Goal: Information Seeking & Learning: Learn about a topic

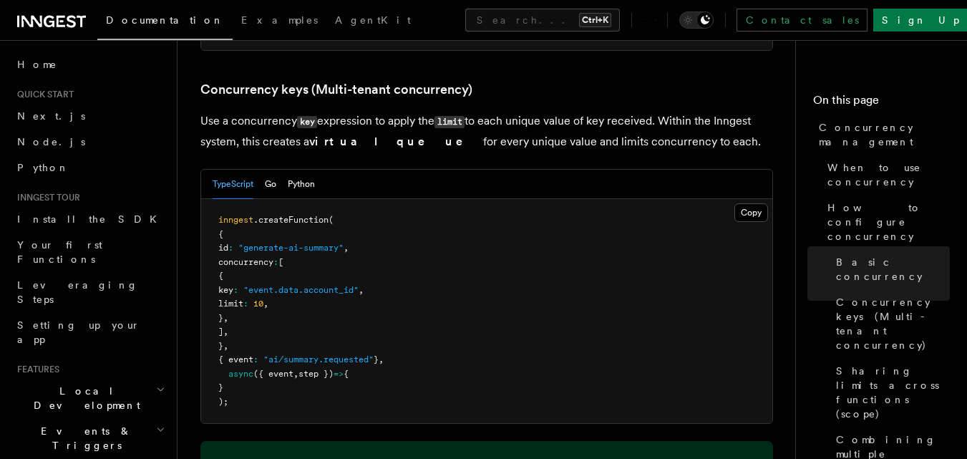
scroll to position [358, 0]
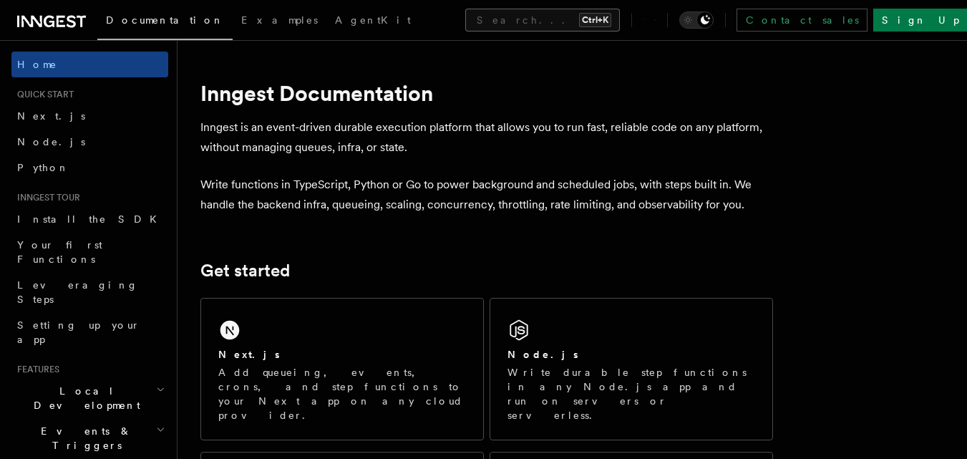
click at [479, 19] on button "Search... Ctrl+K" at bounding box center [542, 20] width 155 height 23
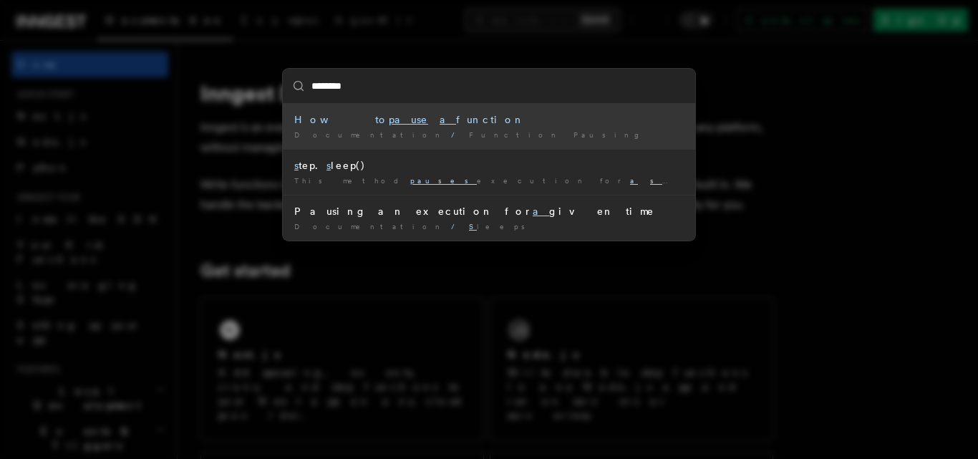
type input "*******"
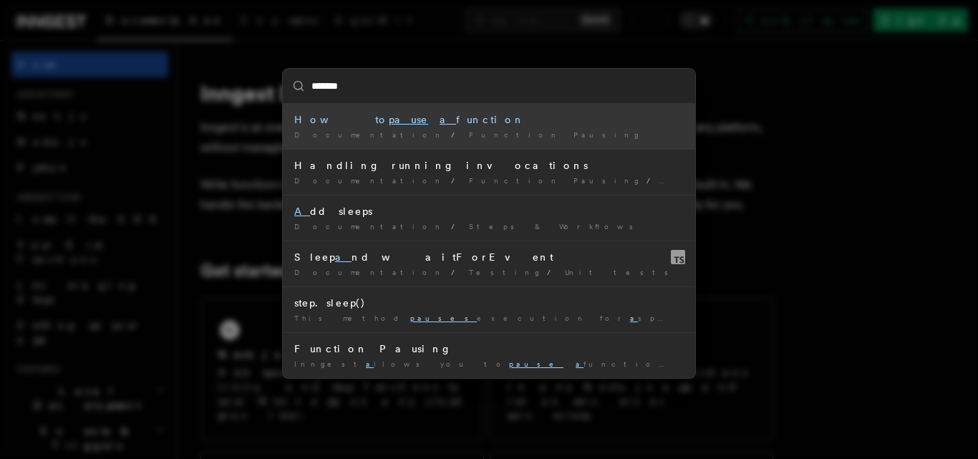
click at [457, 128] on li "How to pause a function Documentation / Function Pausing /" at bounding box center [489, 126] width 412 height 45
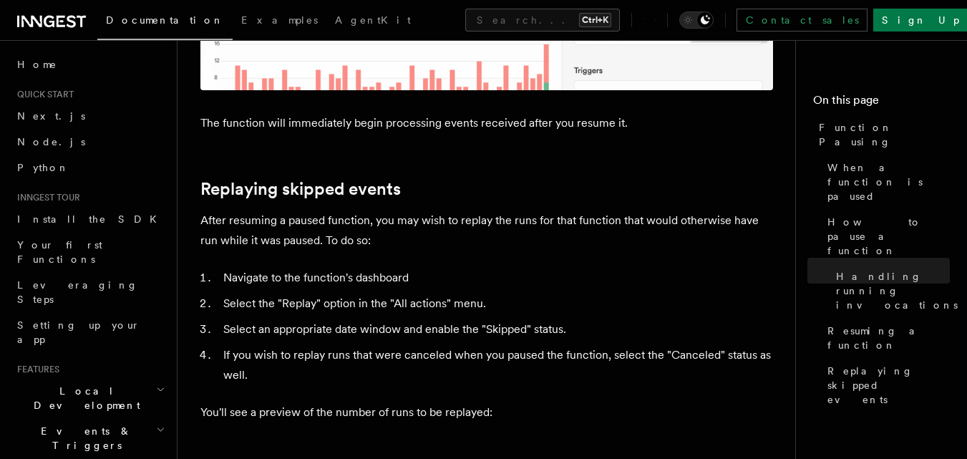
scroll to position [1999, 0]
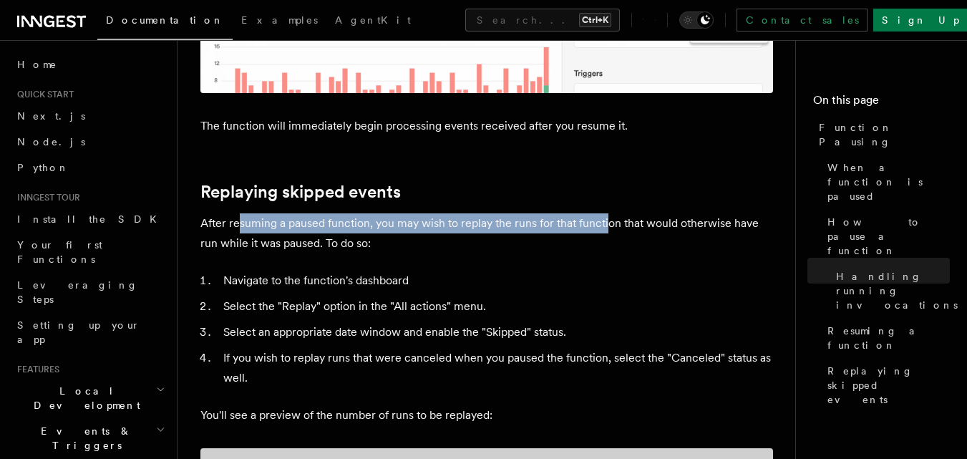
drag, startPoint x: 238, startPoint y: 100, endPoint x: 606, endPoint y: 100, distance: 368.0
click at [606, 213] on p "After resuming a paused function, you may wish to replay the runs for that func…" at bounding box center [486, 233] width 573 height 40
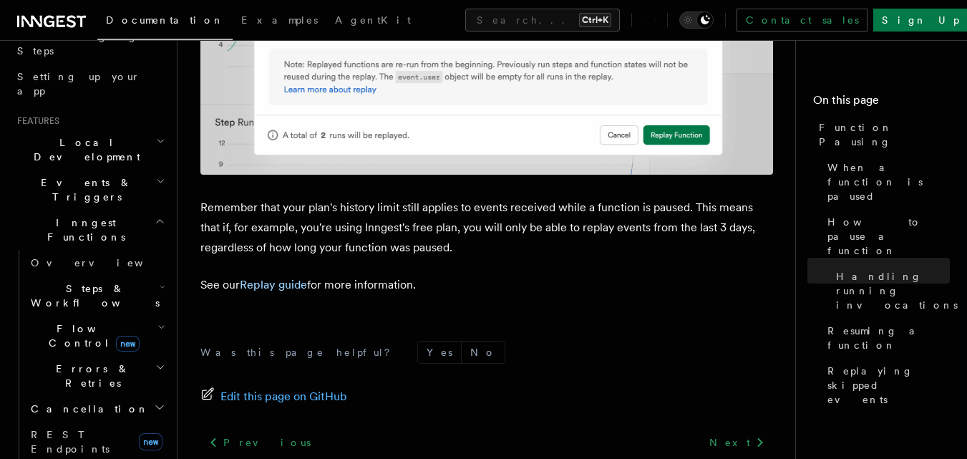
scroll to position [286, 0]
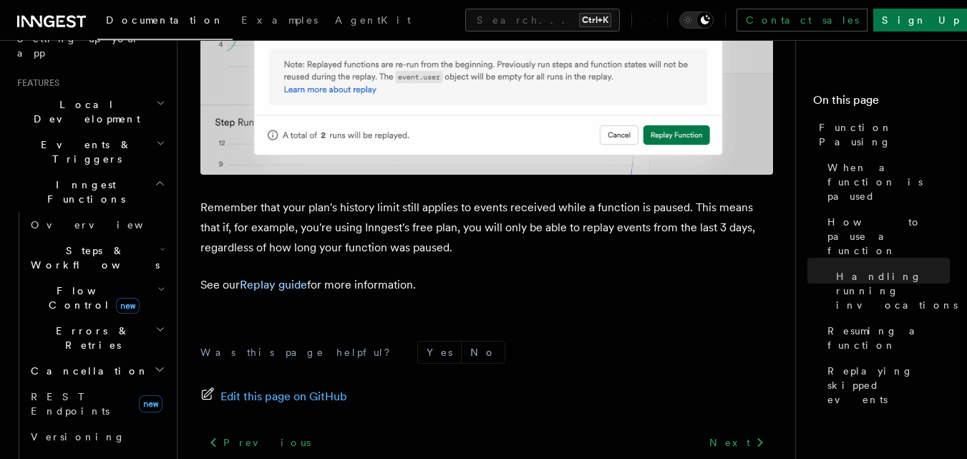
click at [63, 283] on span "Flow Control new" at bounding box center [91, 297] width 132 height 29
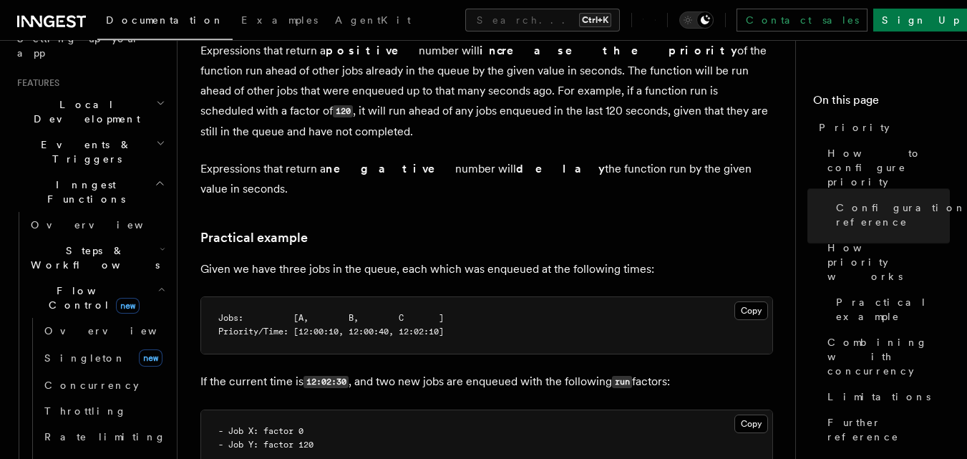
scroll to position [1002, 0]
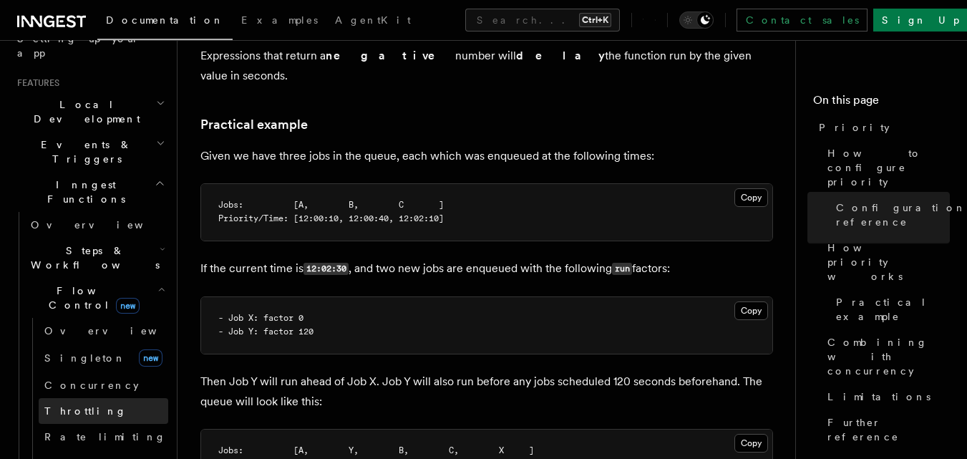
click at [85, 405] on span "Throttling" at bounding box center [85, 410] width 82 height 11
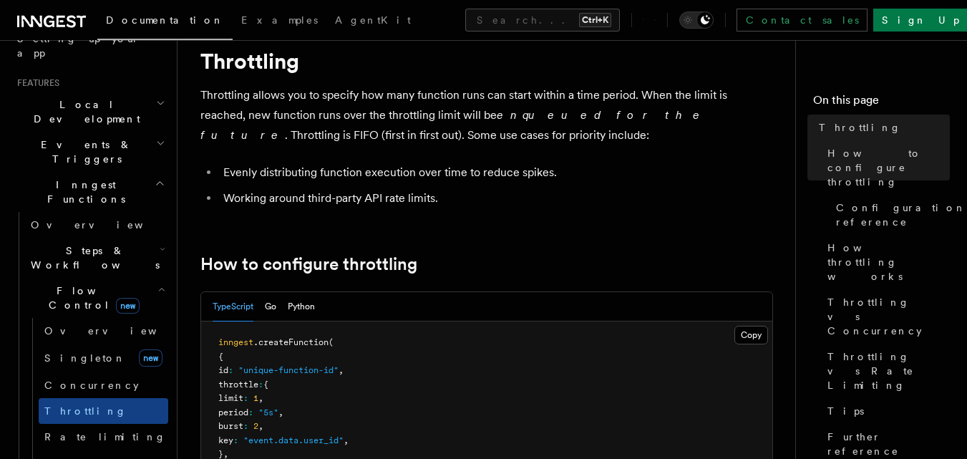
scroll to position [72, 0]
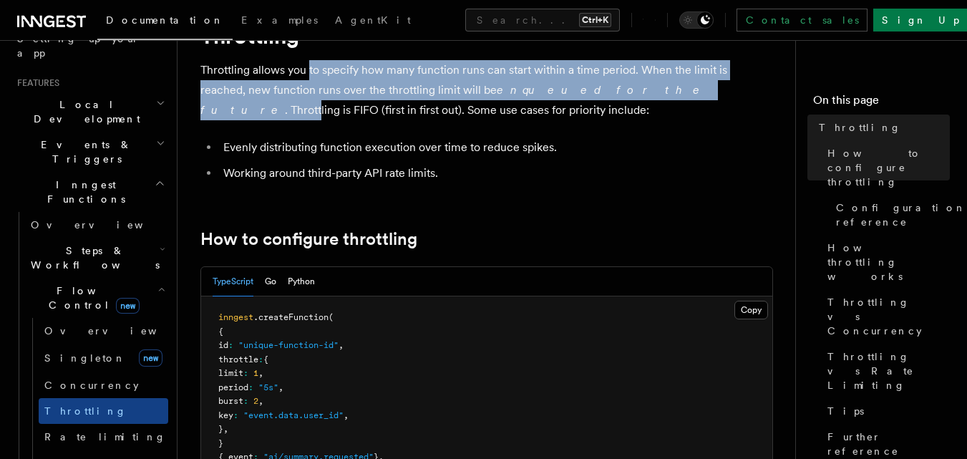
drag, startPoint x: 308, startPoint y: 65, endPoint x: 602, endPoint y: 93, distance: 295.6
click at [602, 93] on p "Throttling allows you to specify how many function runs can start within a time…" at bounding box center [486, 90] width 573 height 60
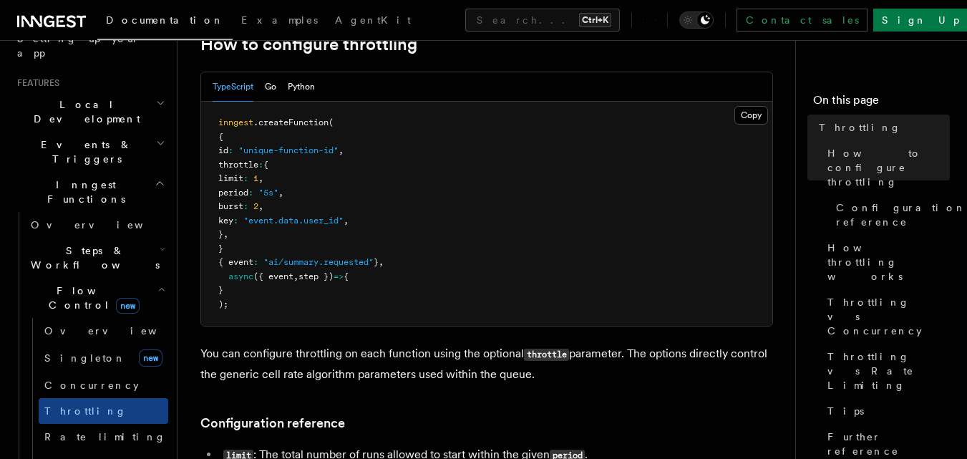
scroll to position [286, 0]
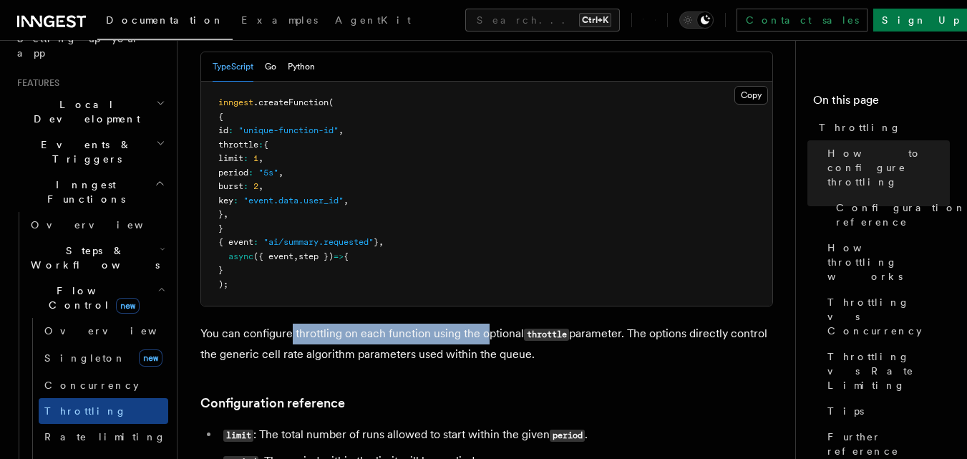
drag, startPoint x: 290, startPoint y: 330, endPoint x: 488, endPoint y: 329, distance: 197.6
click at [488, 329] on p "You can configure throttling on each function using the optional throttle param…" at bounding box center [486, 344] width 573 height 41
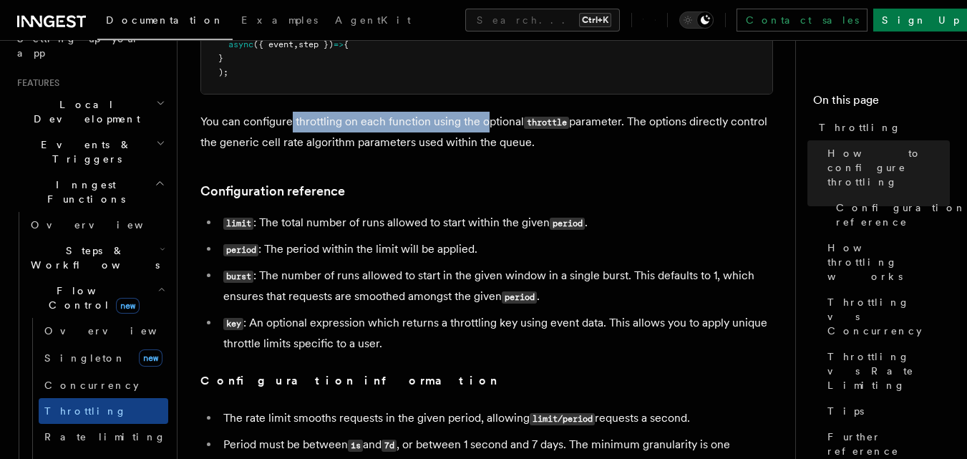
scroll to position [501, 0]
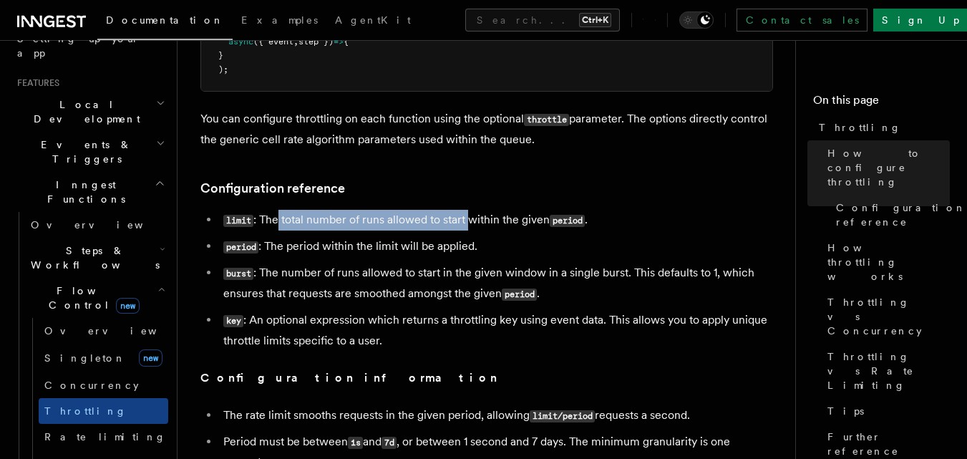
drag, startPoint x: 280, startPoint y: 218, endPoint x: 467, endPoint y: 218, distance: 187.6
click at [467, 218] on li "limit : The total number of runs allowed to start within the given period ." at bounding box center [496, 220] width 554 height 21
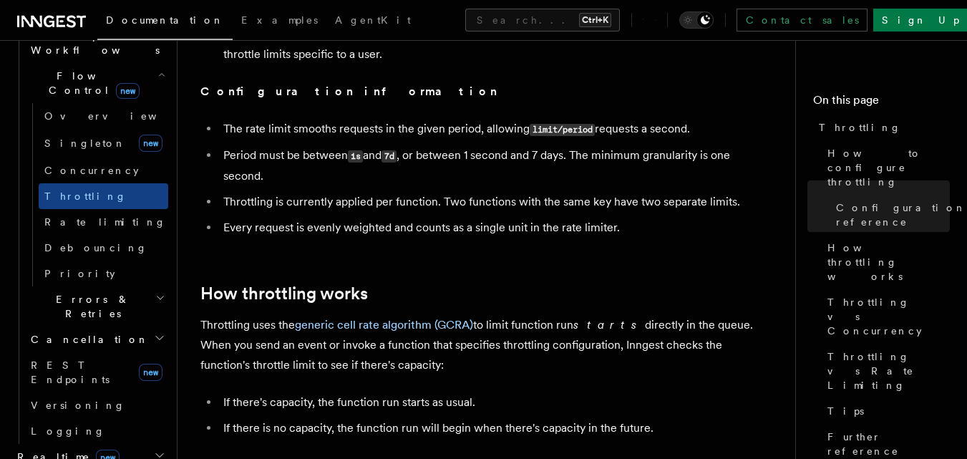
click at [82, 292] on span "Errors & Retries" at bounding box center [90, 306] width 130 height 29
click at [74, 332] on span "Cancellation" at bounding box center [87, 339] width 124 height 14
click at [72, 332] on span "Cancellation" at bounding box center [87, 339] width 124 height 14
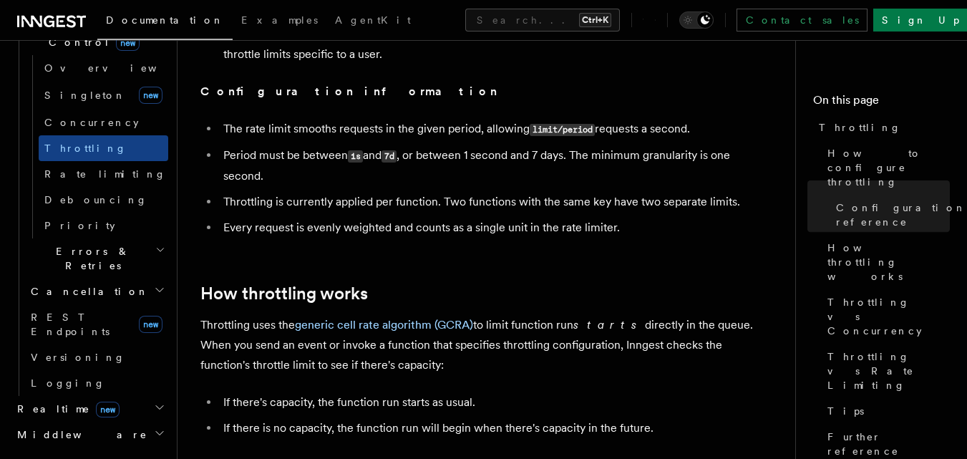
scroll to position [644, 0]
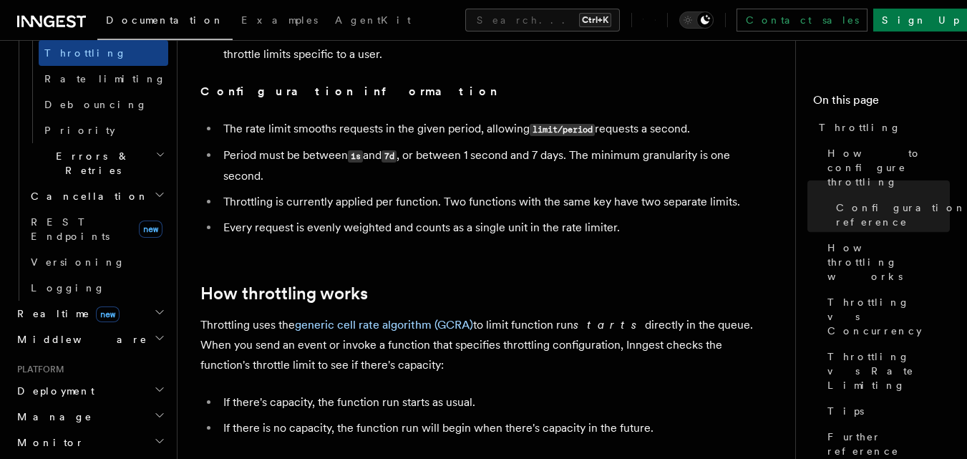
click at [86, 326] on h2 "Middleware" at bounding box center [89, 339] width 157 height 26
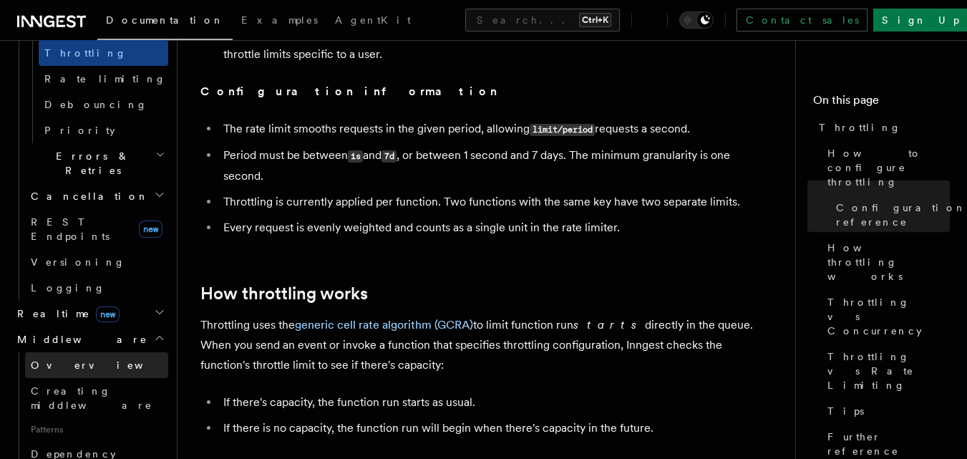
click at [81, 352] on link "Overview" at bounding box center [96, 365] width 143 height 26
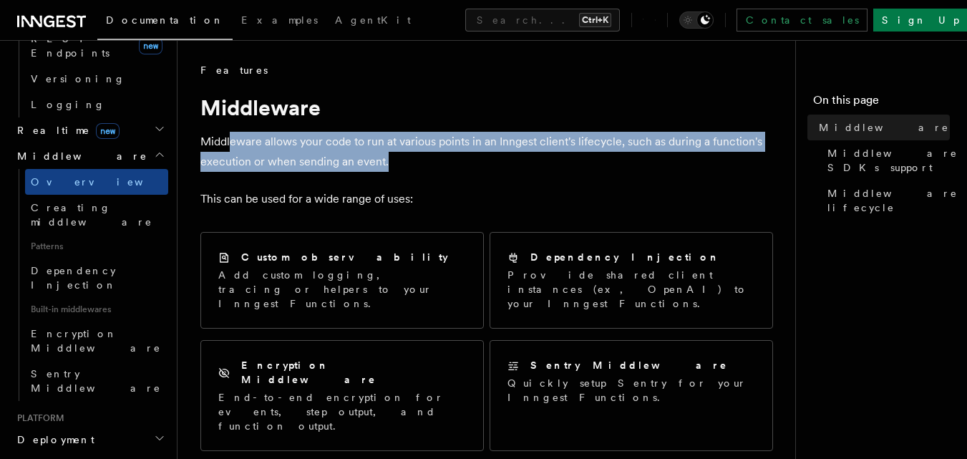
drag, startPoint x: 231, startPoint y: 142, endPoint x: 402, endPoint y: 164, distance: 172.4
click at [402, 164] on p "Middleware allows your code to run at various points in an Inngest client's lif…" at bounding box center [486, 152] width 573 height 40
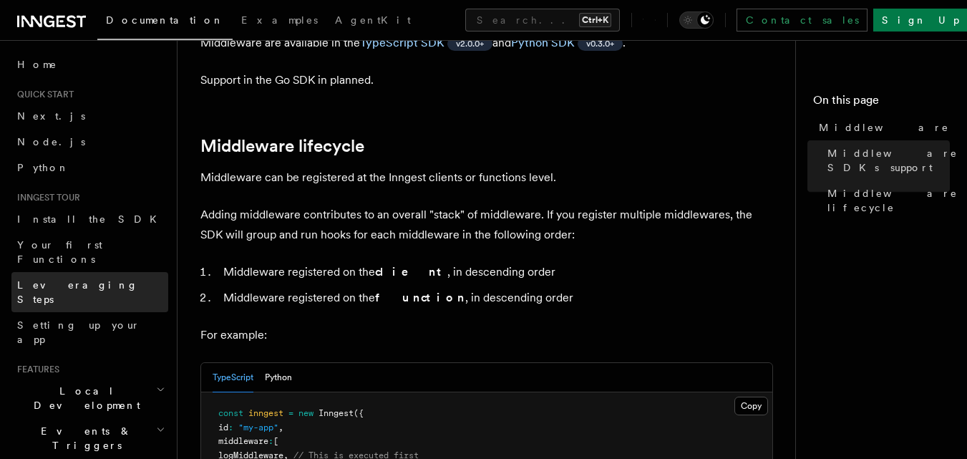
click at [52, 279] on span "Leveraging Steps" at bounding box center [77, 292] width 121 height 26
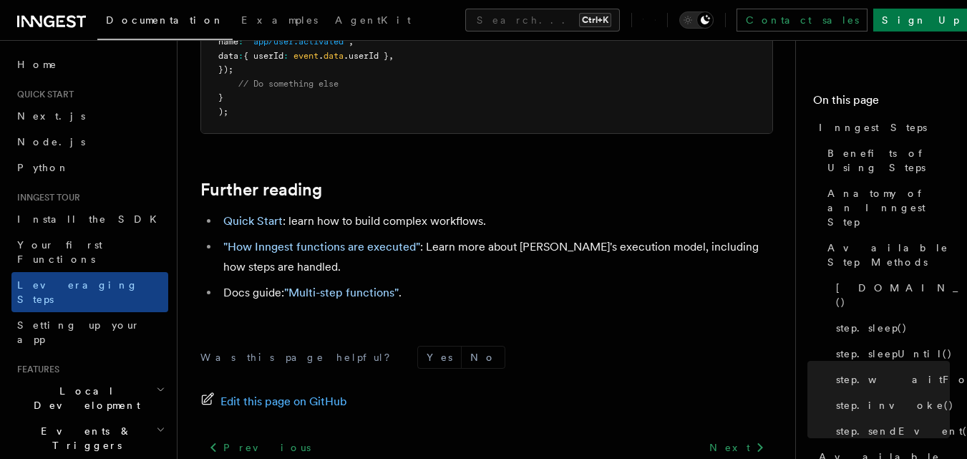
scroll to position [3318, 0]
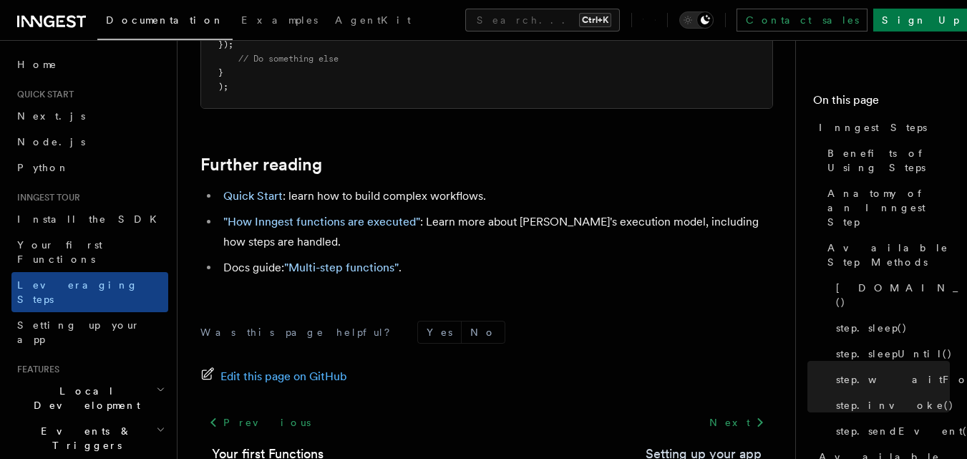
click at [732, 444] on link "Setting up your app" at bounding box center [704, 454] width 116 height 20
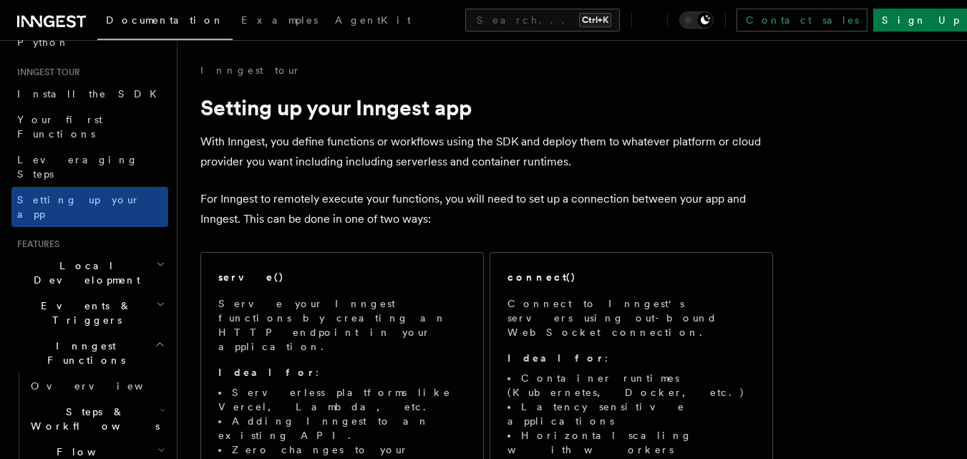
scroll to position [143, 0]
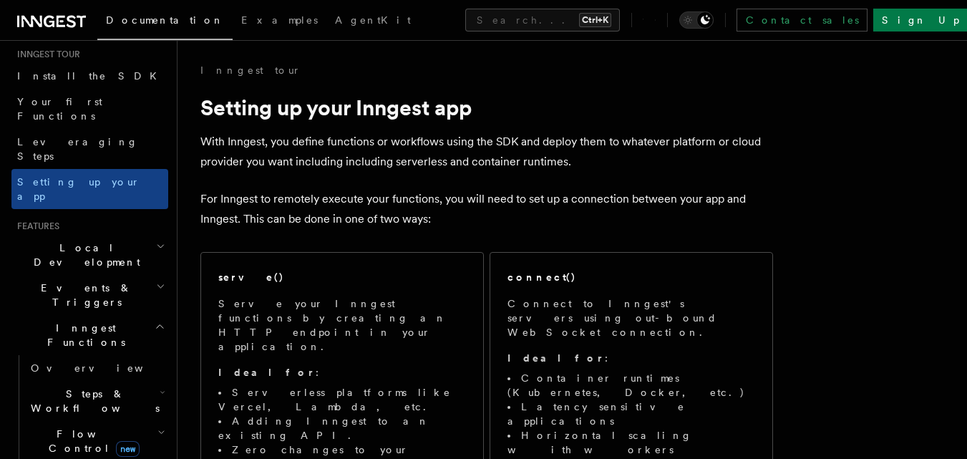
click at [84, 241] on span "Local Development" at bounding box center [83, 255] width 145 height 29
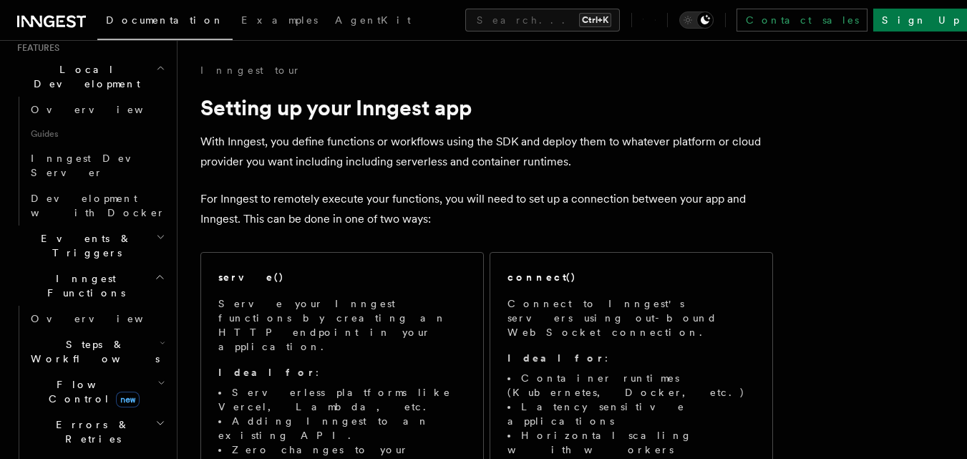
scroll to position [286, 0]
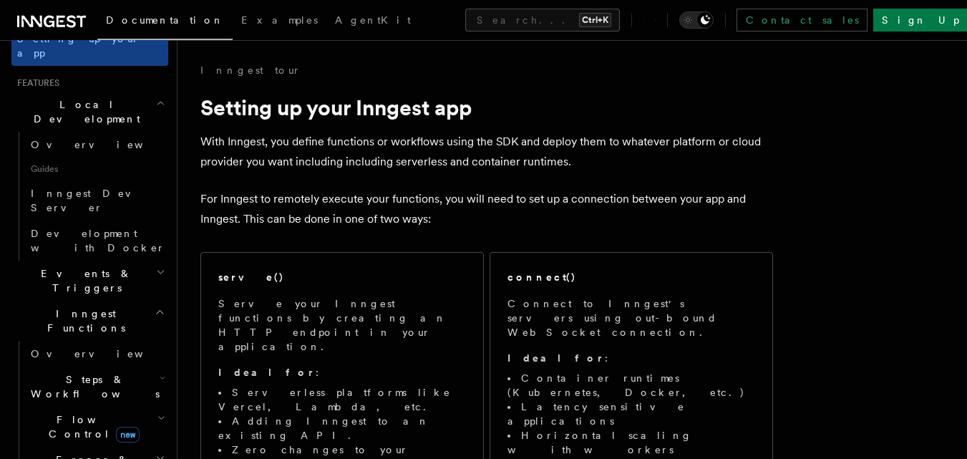
click at [65, 266] on span "Events & Triggers" at bounding box center [83, 280] width 145 height 29
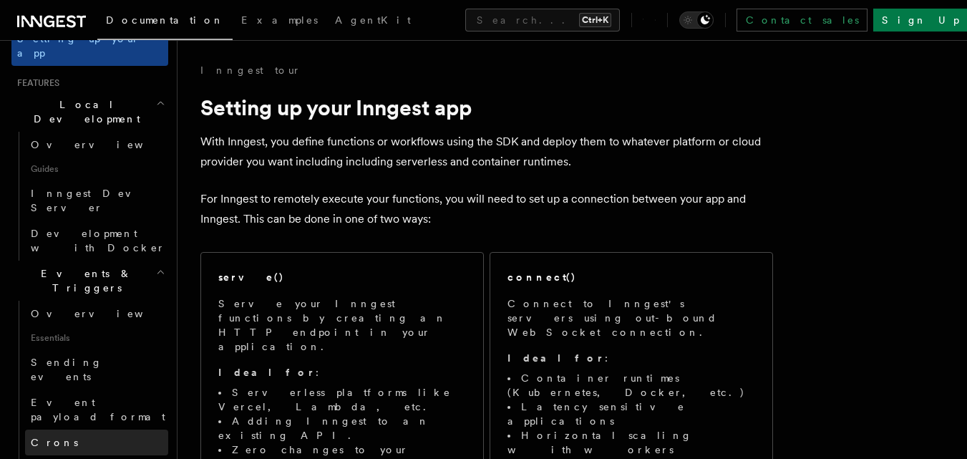
click at [60, 430] on link "Crons" at bounding box center [96, 443] width 143 height 26
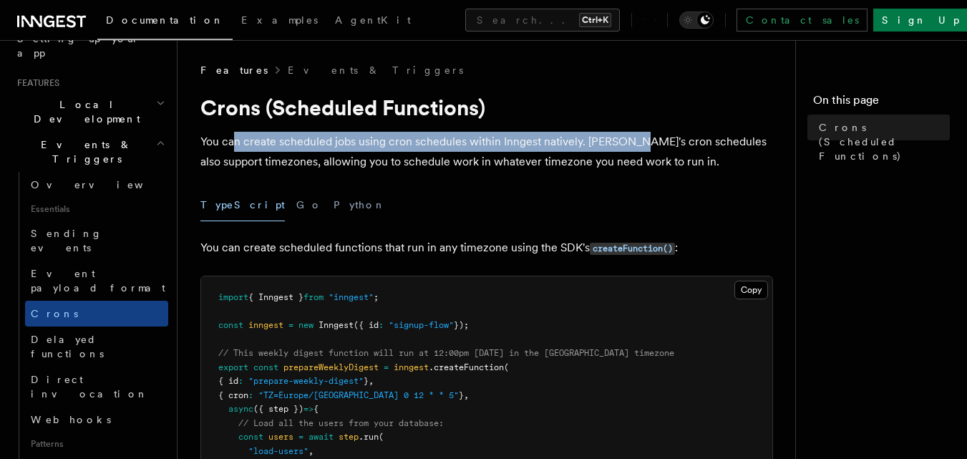
drag, startPoint x: 232, startPoint y: 142, endPoint x: 629, endPoint y: 140, distance: 397.3
click at [629, 140] on p "You can create scheduled jobs using cron schedules within Inngest natively. Inn…" at bounding box center [486, 152] width 573 height 40
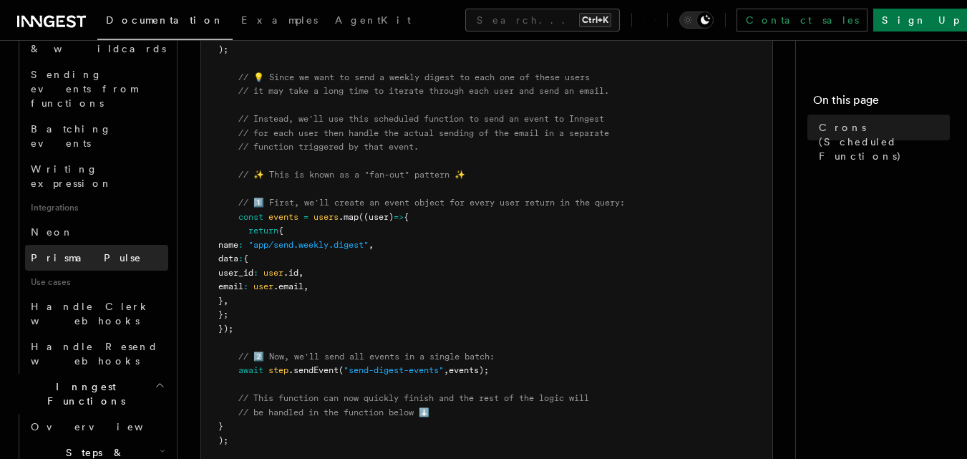
scroll to position [787, 0]
click at [77, 444] on span "Steps & Workflows" at bounding box center [92, 458] width 135 height 29
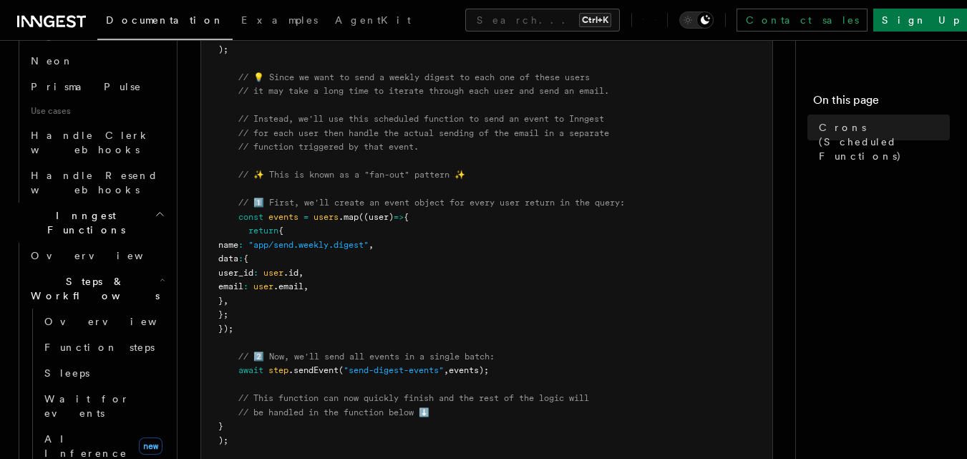
scroll to position [931, 0]
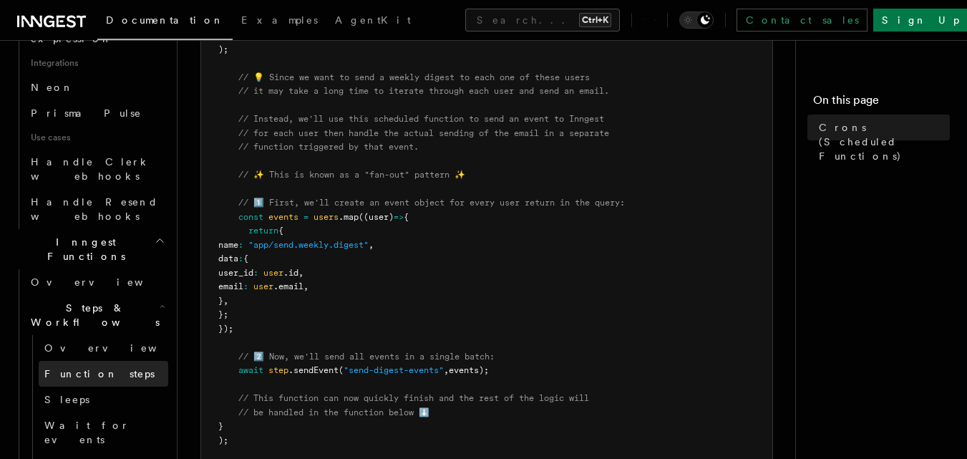
click at [85, 368] on span "Function steps" at bounding box center [99, 373] width 110 height 11
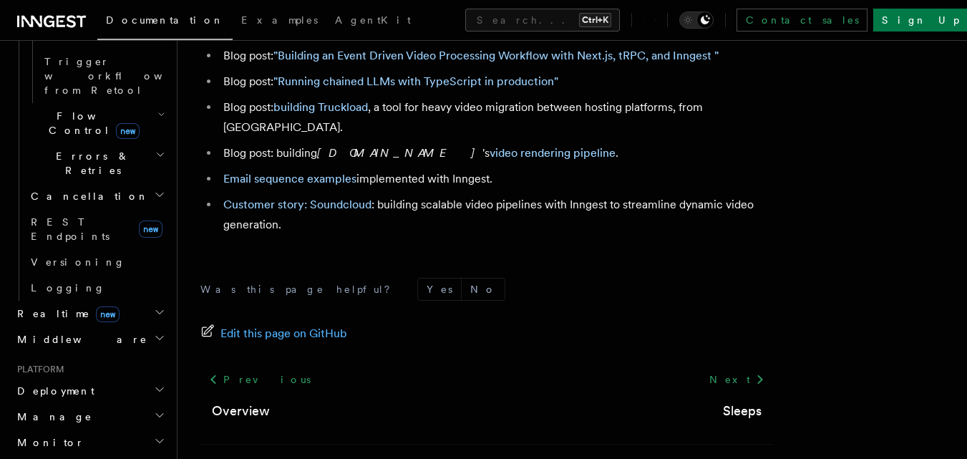
scroll to position [5013, 0]
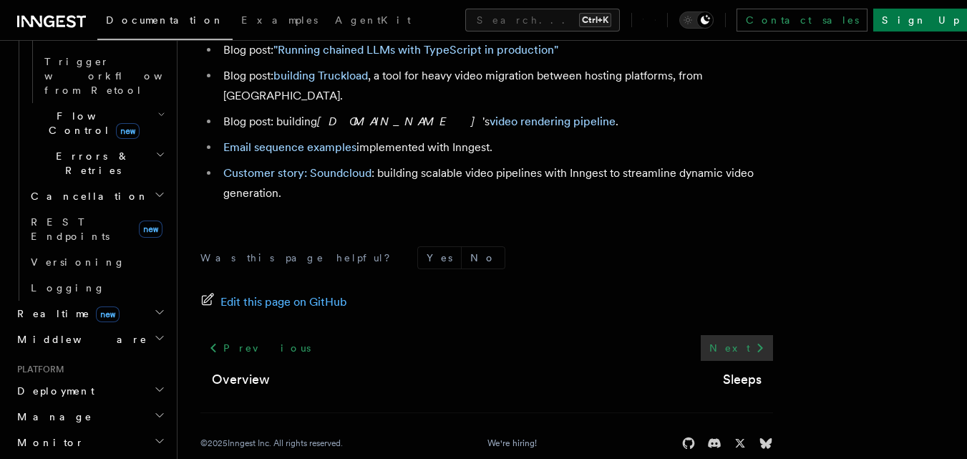
click at [751, 335] on link "Next" at bounding box center [737, 348] width 72 height 26
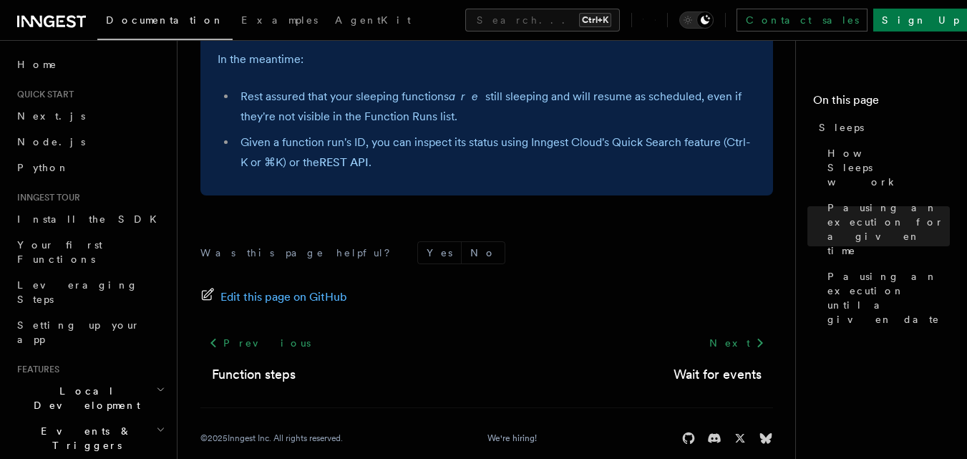
scroll to position [1279, 0]
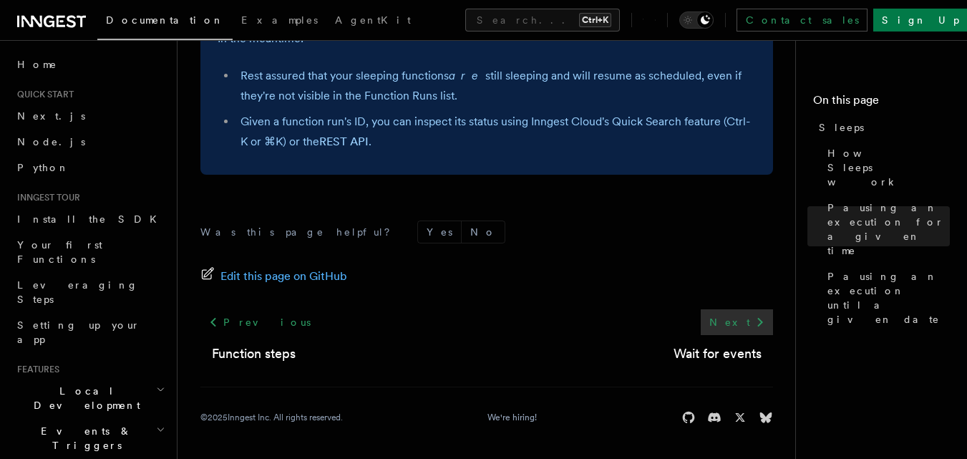
click at [740, 324] on link "Next" at bounding box center [737, 322] width 72 height 26
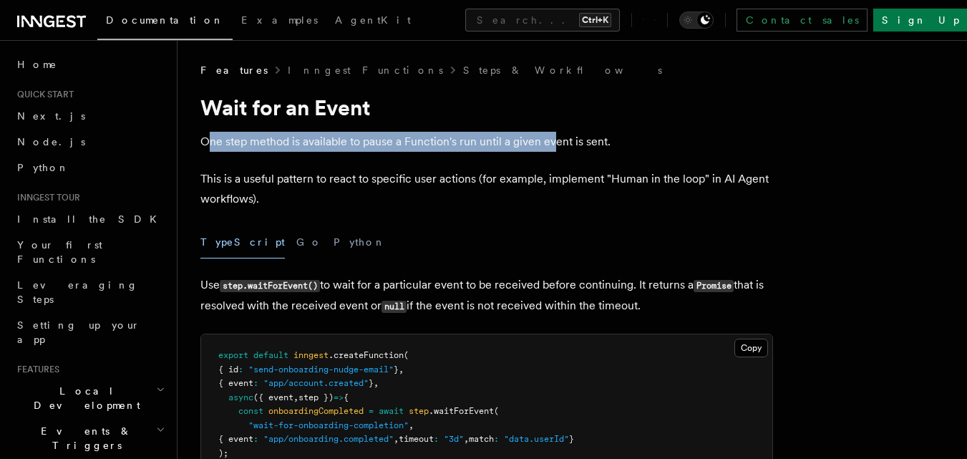
drag, startPoint x: 210, startPoint y: 138, endPoint x: 556, endPoint y: 142, distance: 345.1
click at [556, 142] on p "One step method is available to pause a Function's run until a given event is s…" at bounding box center [486, 142] width 573 height 20
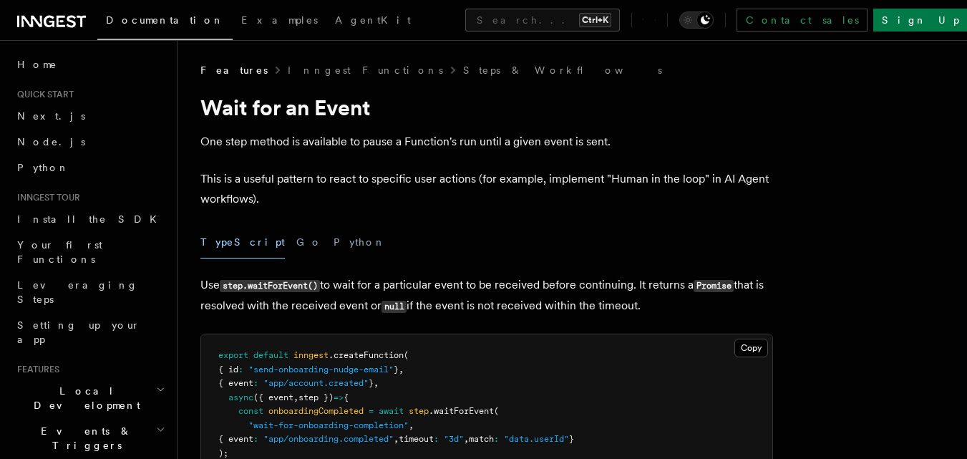
click at [246, 175] on p "This is a useful pattern to react to specific user actions (for example, implem…" at bounding box center [486, 189] width 573 height 40
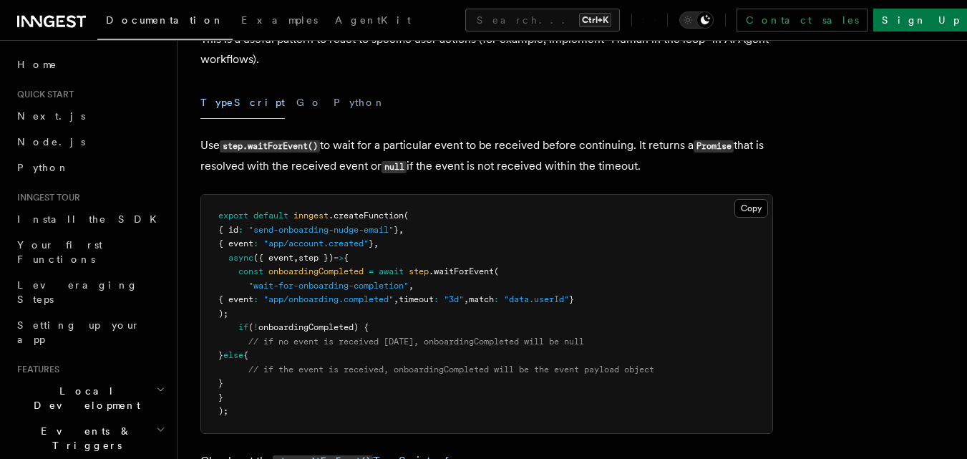
scroll to position [143, 0]
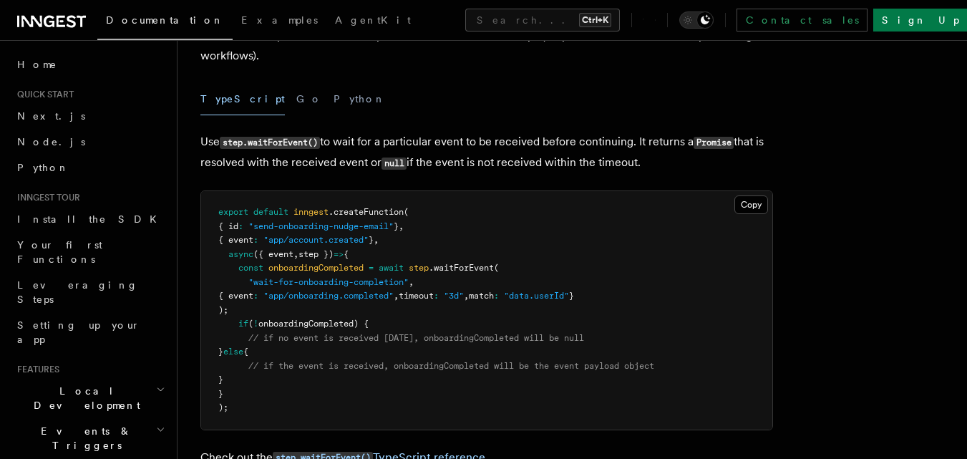
drag, startPoint x: 283, startPoint y: 336, endPoint x: 622, endPoint y: 336, distance: 339.3
click at [584, 336] on span "// if no event is received within 3 days, onboardingCompleted will be null" at bounding box center [416, 338] width 336 height 10
drag, startPoint x: 273, startPoint y: 365, endPoint x: 343, endPoint y: 370, distance: 70.3
click at [343, 370] on span "// if the event is received, onboardingCompleted will be the event payload obje…" at bounding box center [451, 366] width 406 height 10
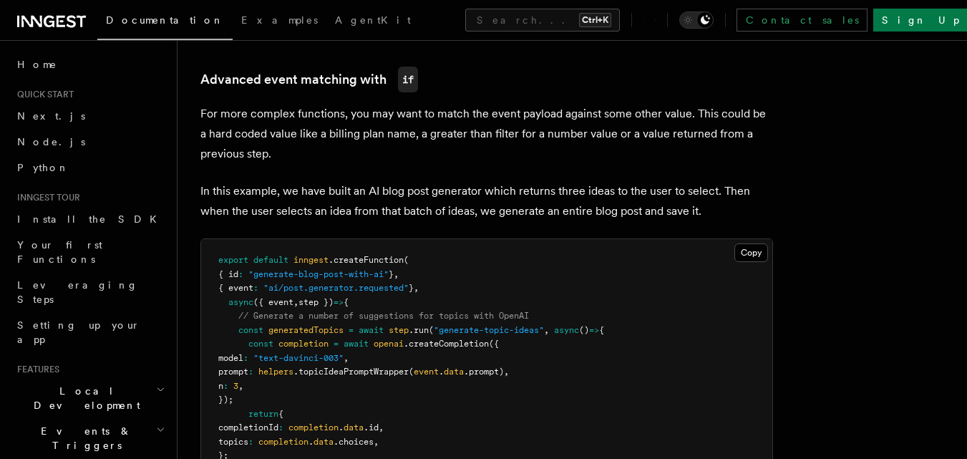
scroll to position [1289, 0]
